Goal: Book appointment/travel/reservation

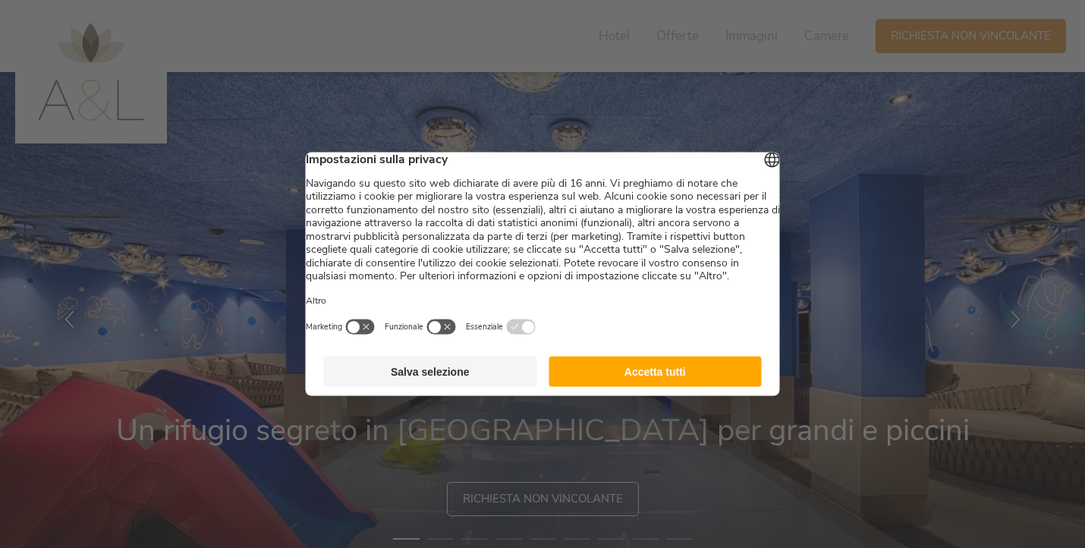
click at [675, 387] on button "Accetta tutti" at bounding box center [655, 372] width 213 height 30
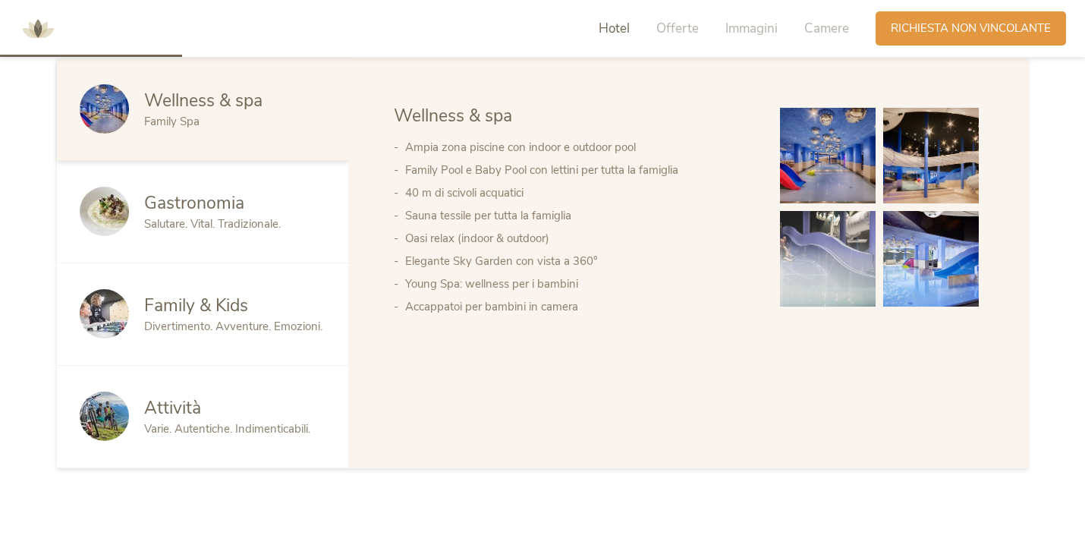
scroll to position [851, 0]
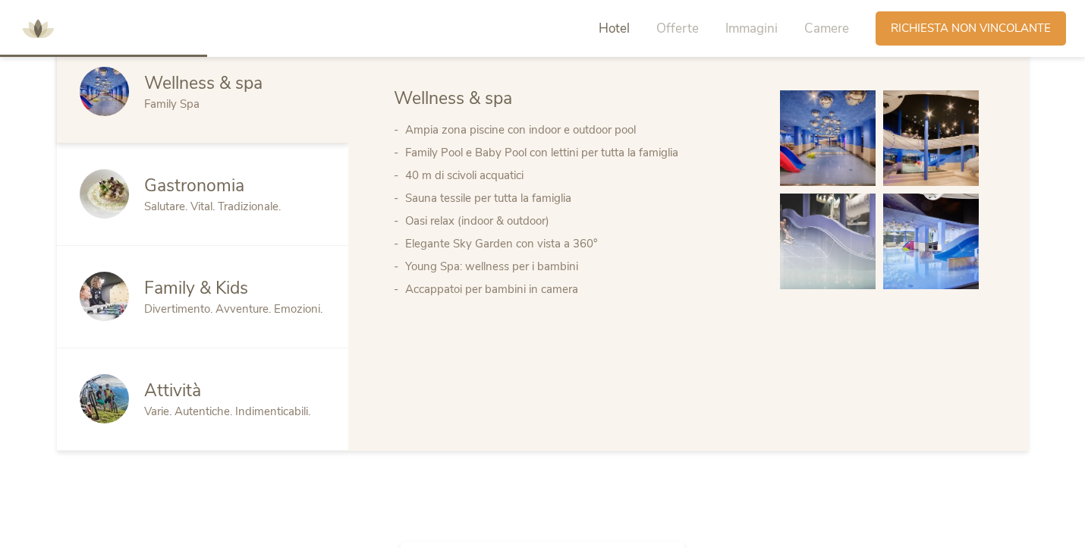
click at [226, 277] on span "Family & Kids" at bounding box center [196, 288] width 104 height 24
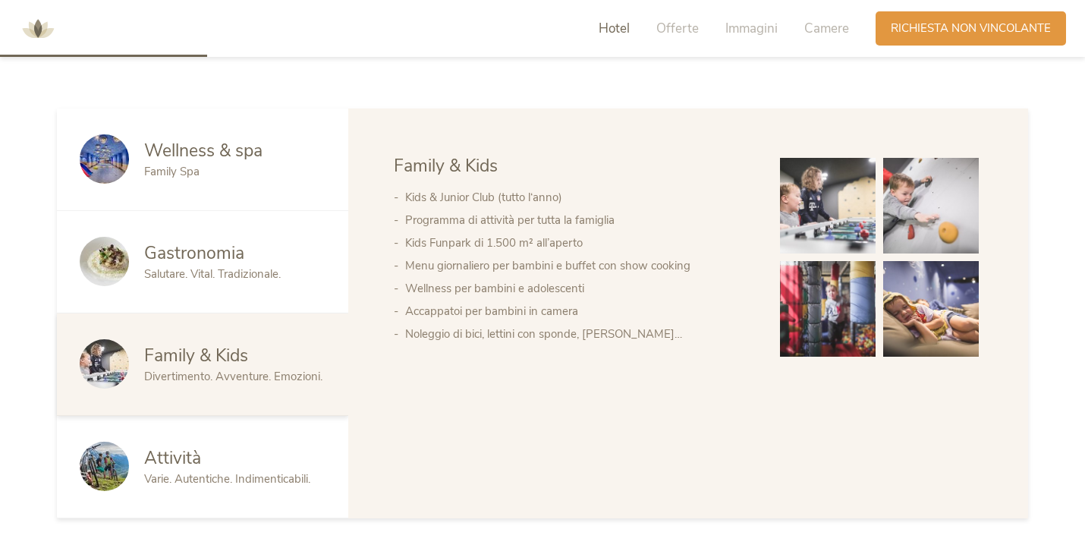
scroll to position [712, 0]
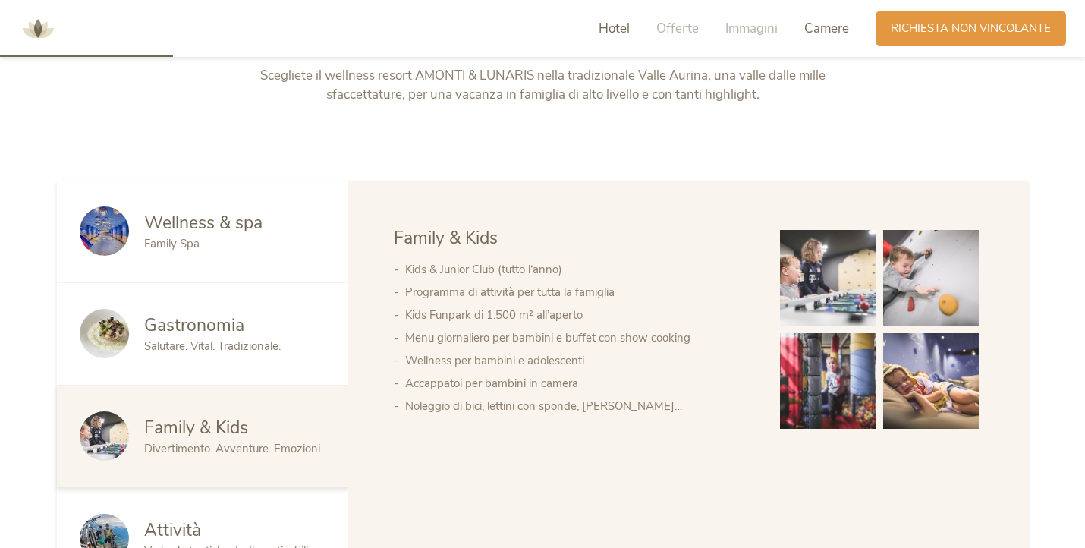
click at [818, 24] on span "Camere" at bounding box center [826, 28] width 45 height 17
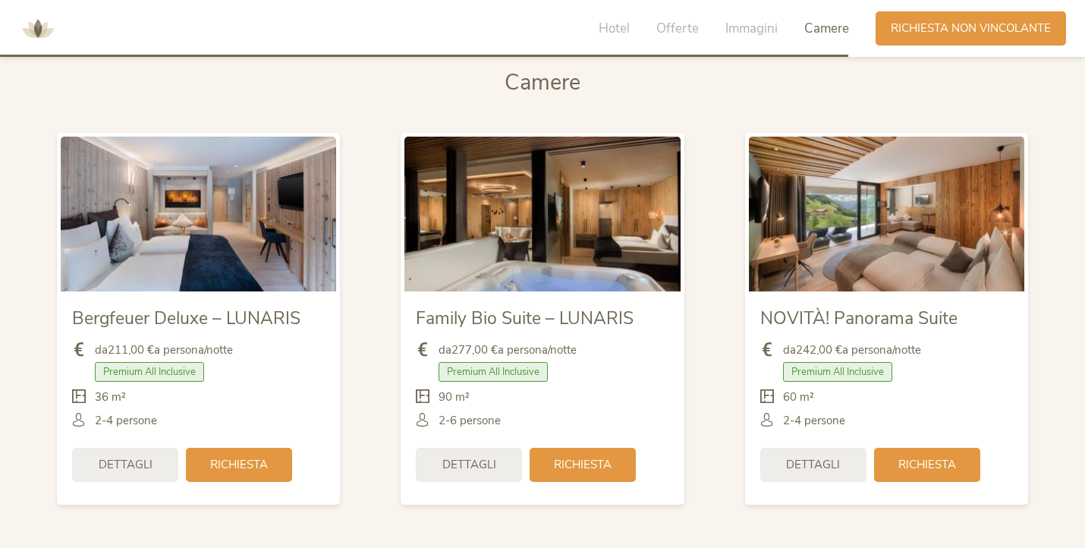
scroll to position [3551, 0]
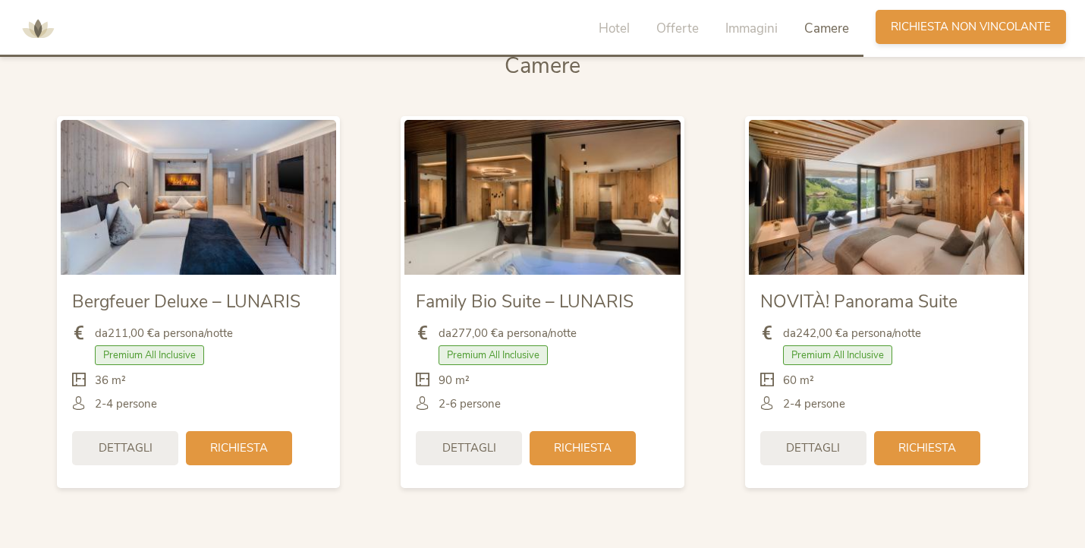
click at [985, 29] on span "Richiesta non vincolante" at bounding box center [971, 27] width 160 height 16
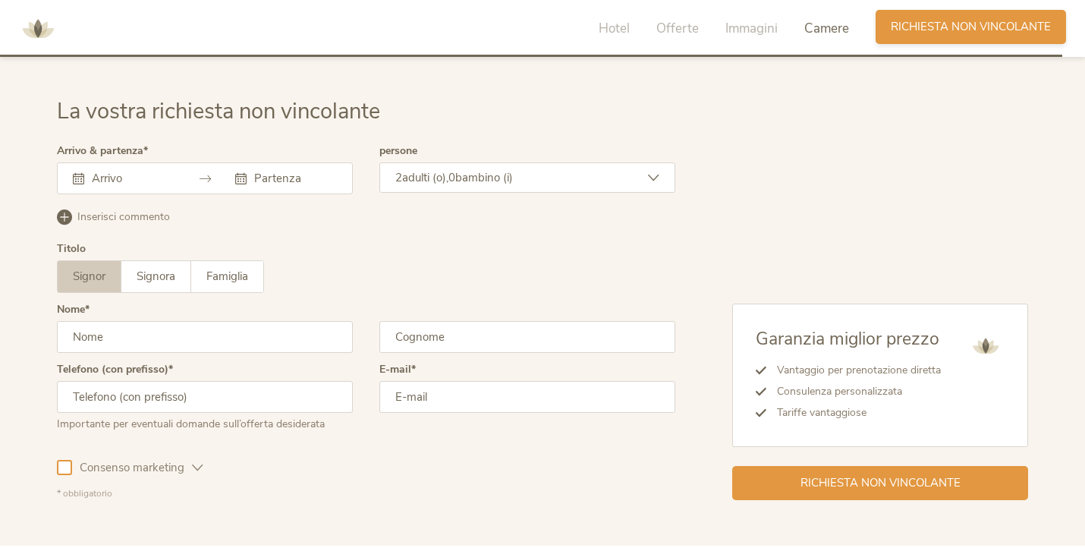
scroll to position [4380, 0]
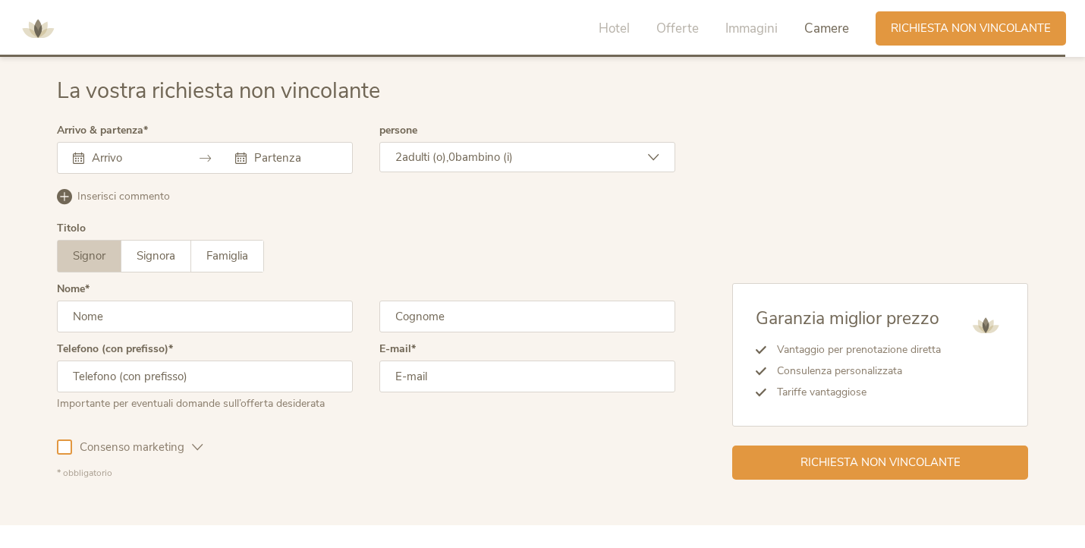
click at [163, 155] on input "text" at bounding box center [131, 157] width 87 height 15
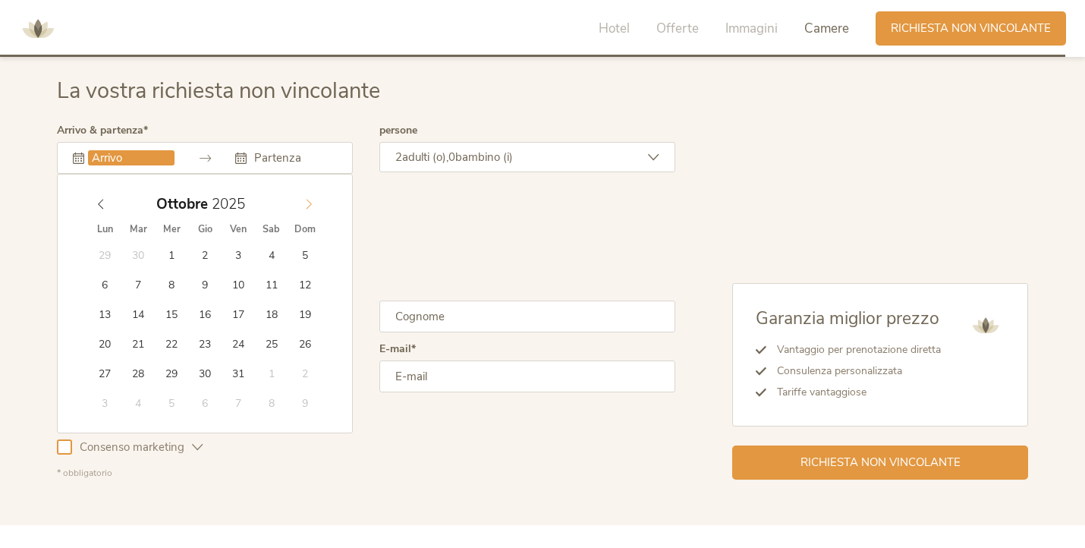
click at [310, 209] on icon at bounding box center [309, 204] width 11 height 11
type input "2026"
click at [310, 209] on icon at bounding box center [309, 204] width 11 height 11
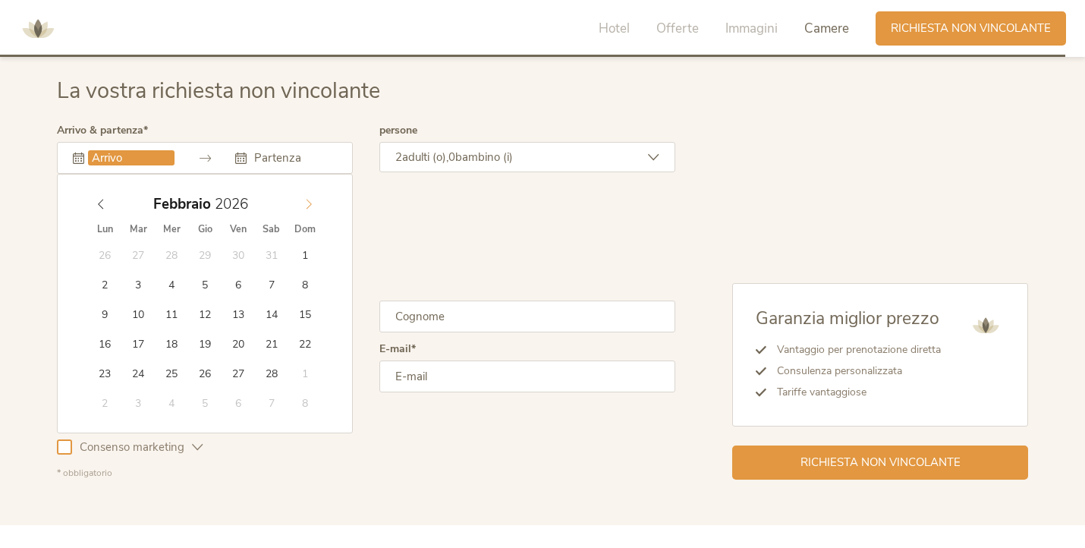
click at [310, 209] on icon at bounding box center [309, 204] width 11 height 11
type input "02.04.2026"
type input "2026"
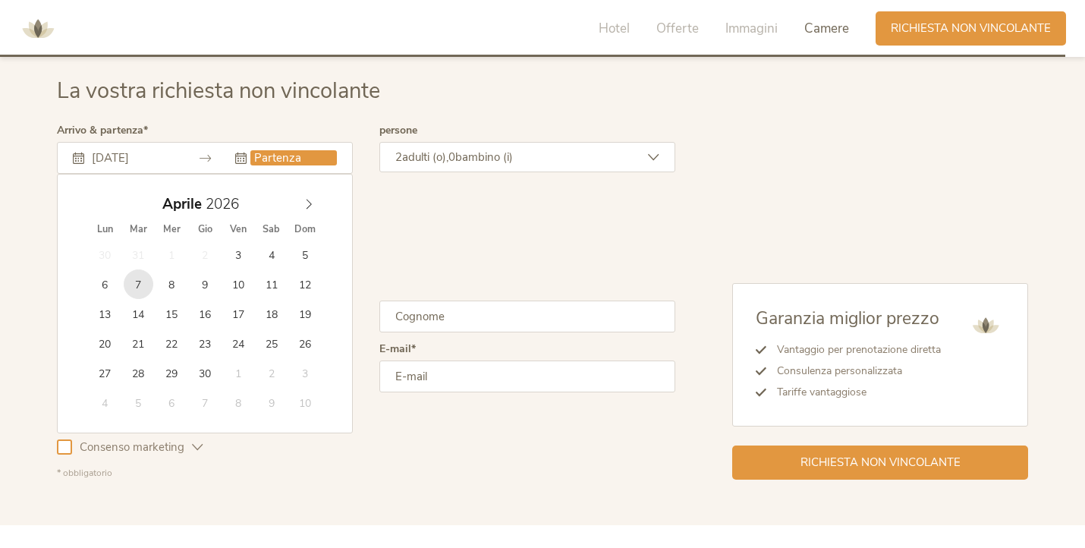
type input "07.04.2026"
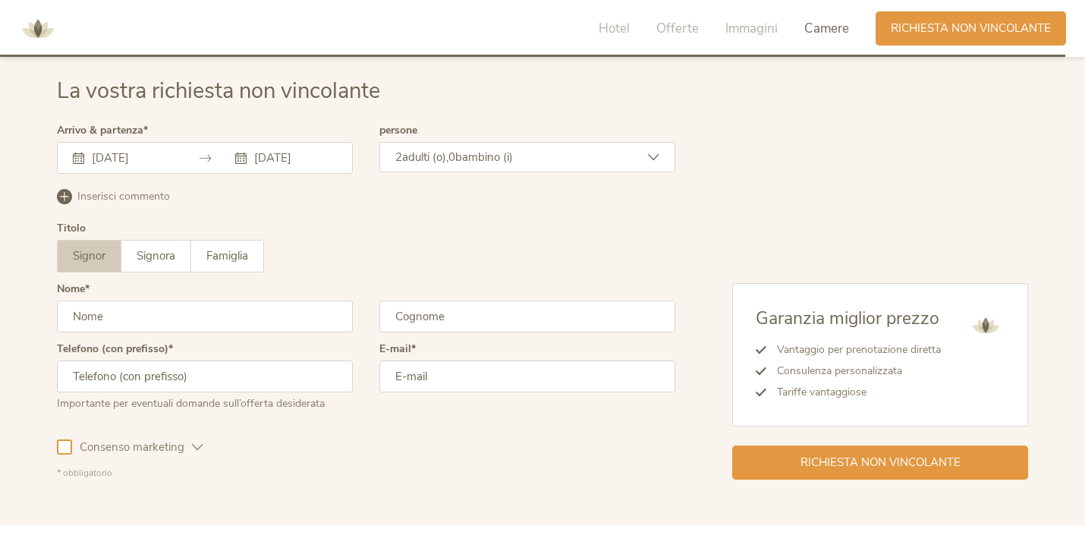
click at [654, 154] on icon at bounding box center [653, 157] width 11 height 11
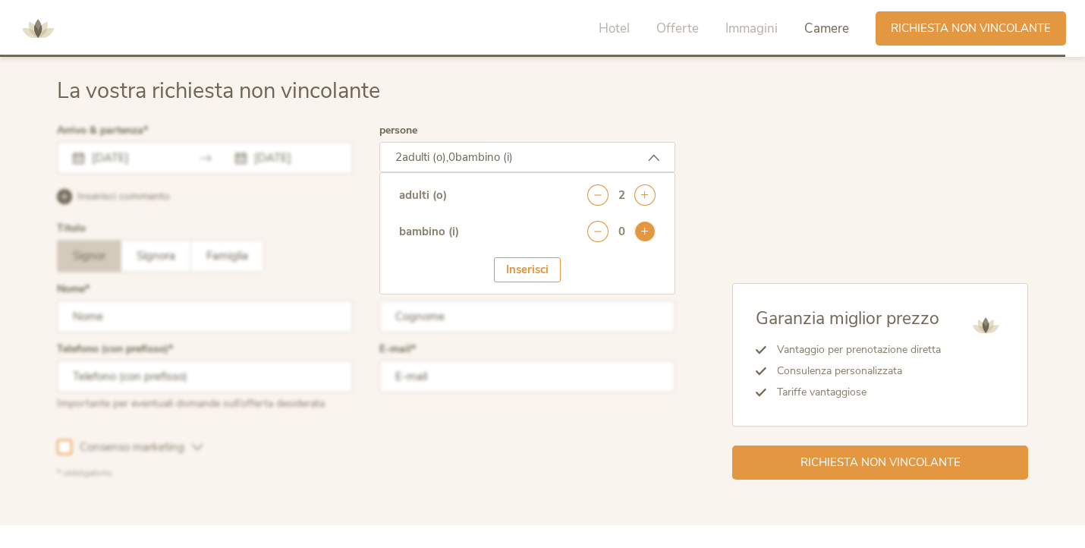
click at [647, 233] on icon at bounding box center [644, 231] width 21 height 21
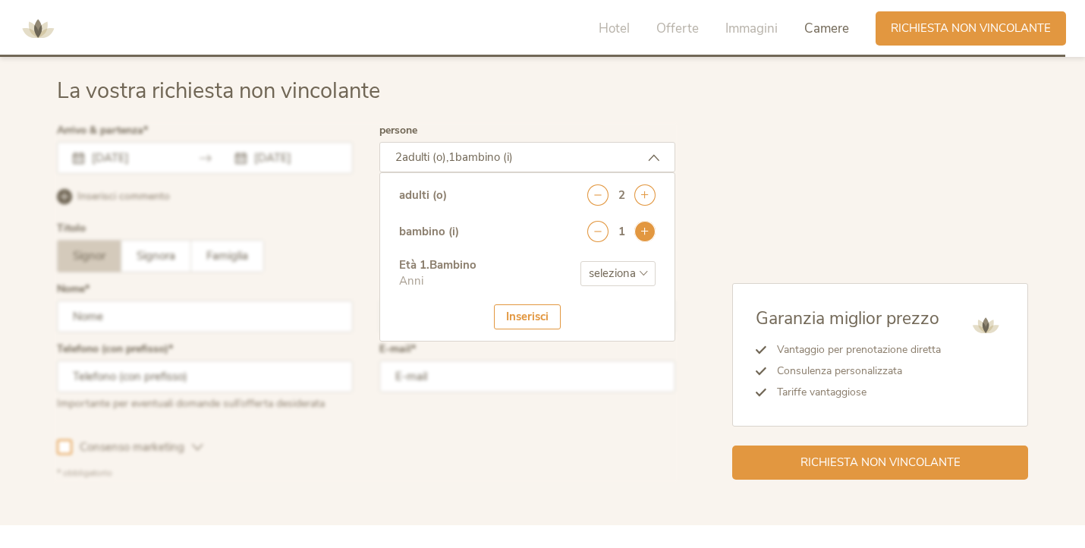
click at [647, 233] on icon at bounding box center [644, 231] width 21 height 21
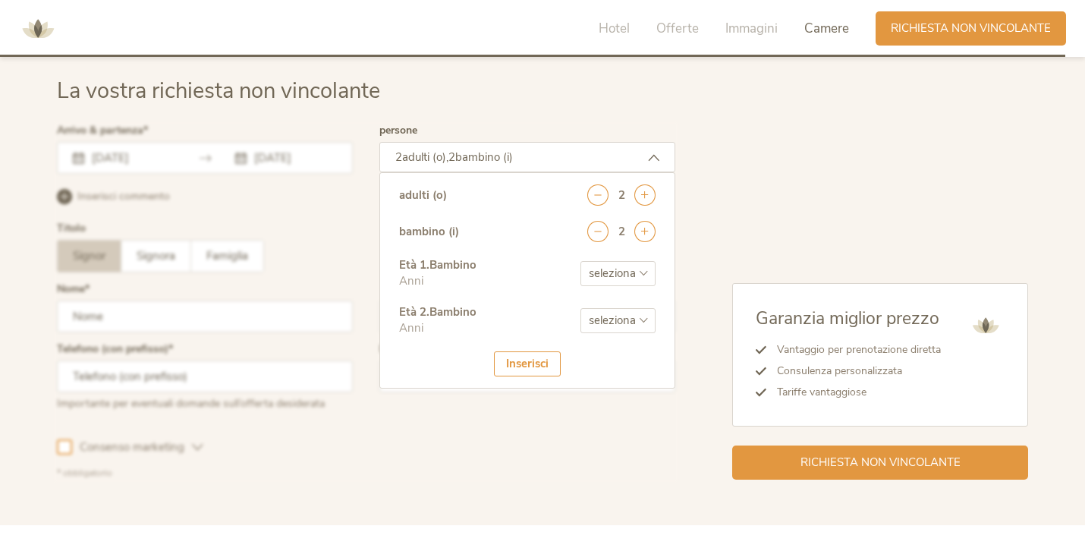
click at [644, 261] on select "seleziona 0 1 2 3 4 5 6 7 8 9 10 11 12 13 14 15 16 17" at bounding box center [618, 273] width 75 height 25
select select "6"
click at [581, 261] on select "seleziona 0 1 2 3 4 5 6 7 8 9 10 11 12 13 14 15 16 17" at bounding box center [618, 273] width 75 height 25
click at [649, 316] on select "seleziona 0 1 2 3 4 5 6 7 8 9 10 11 12 13 14 15 16 17" at bounding box center [618, 320] width 75 height 25
select select "7"
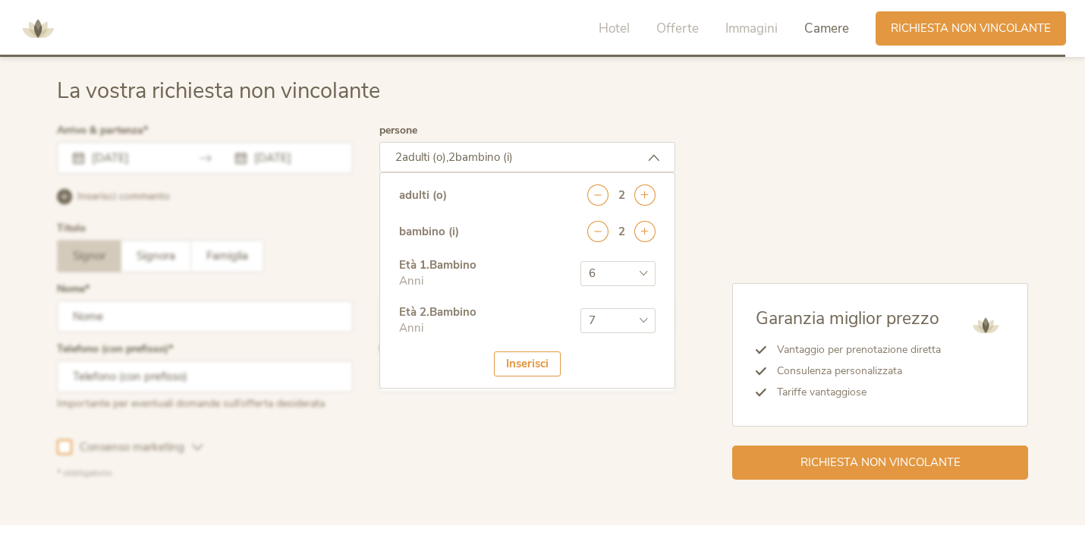
click at [581, 308] on select "seleziona 0 1 2 3 4 5 6 7 8 9 10 11 12 13 14 15 16 17" at bounding box center [618, 320] width 75 height 25
click at [537, 368] on div "Inserisci" at bounding box center [527, 363] width 67 height 25
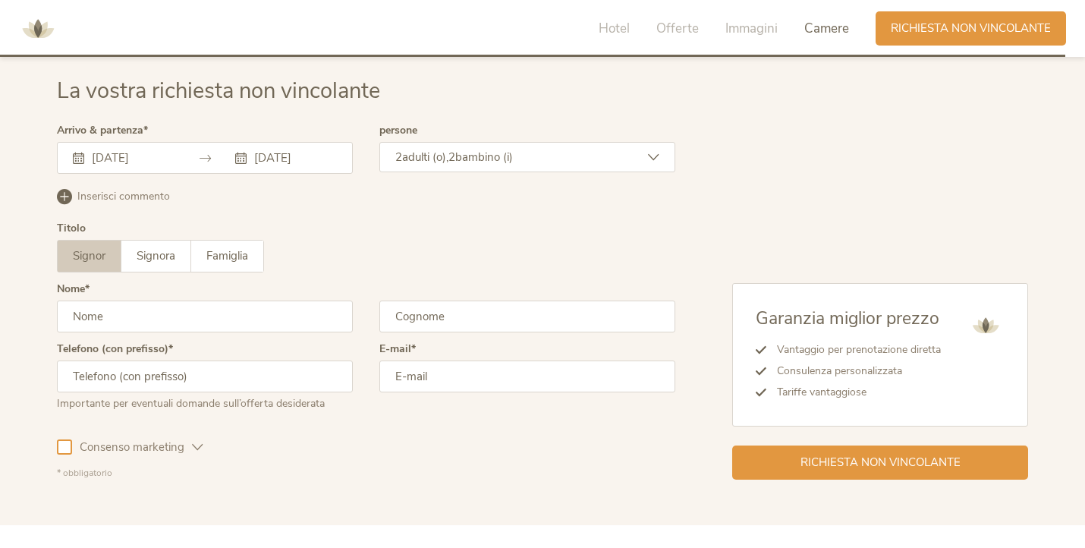
click at [272, 308] on input "text" at bounding box center [205, 317] width 296 height 32
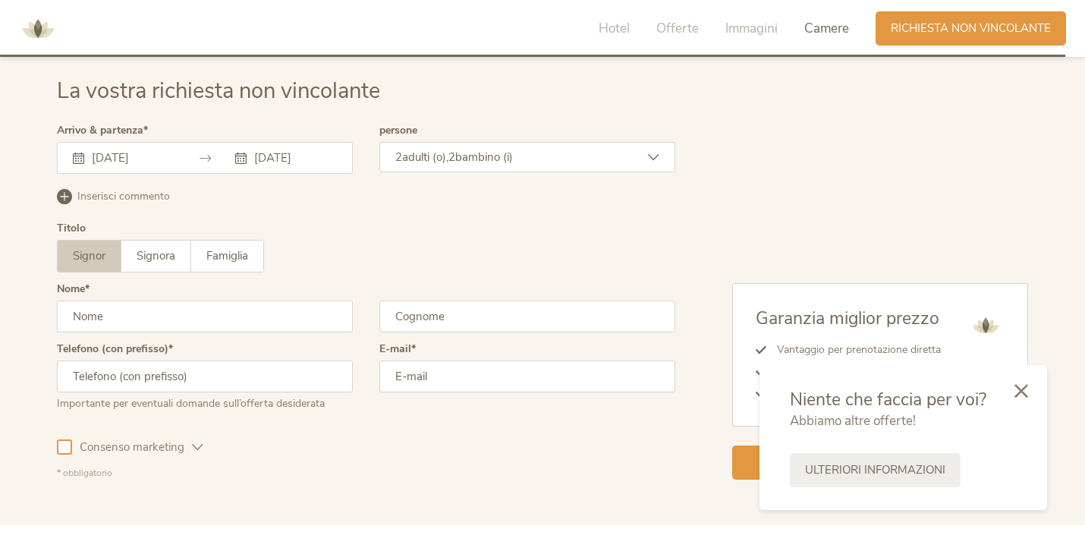
type input "CRISTIAN"
click at [449, 320] on input "text" at bounding box center [527, 317] width 296 height 32
type input "FIGUS"
click at [260, 382] on input "text" at bounding box center [205, 376] width 296 height 32
type input "3383793645"
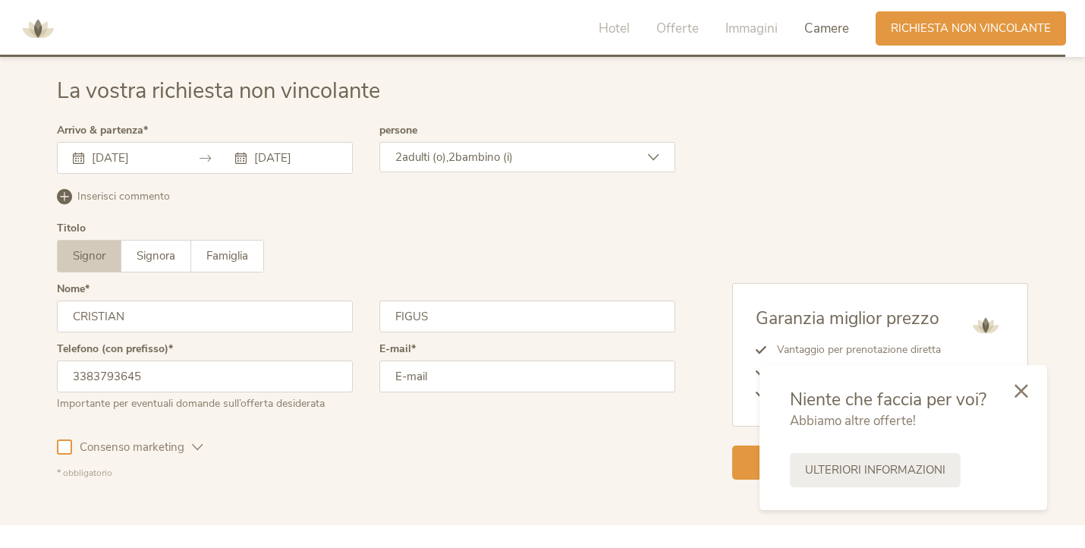
click at [441, 376] on input "email" at bounding box center [527, 376] width 296 height 32
type input "cristianfigus1980@gmail.com"
click at [64, 447] on div at bounding box center [64, 446] width 15 height 15
click at [1025, 387] on icon at bounding box center [1022, 389] width 14 height 14
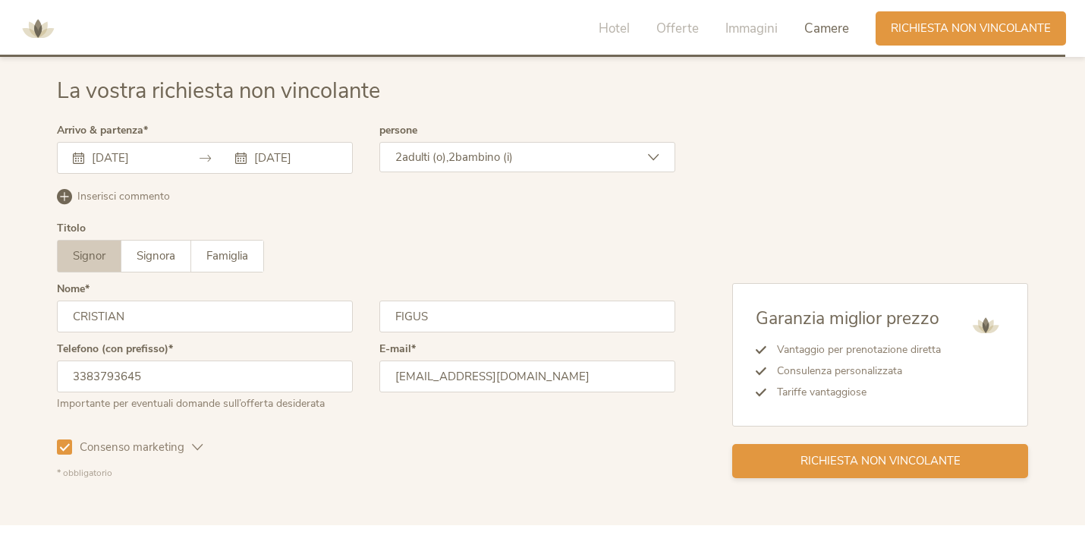
click at [888, 461] on span "Richiesta non vincolante" at bounding box center [881, 461] width 160 height 16
